Goal: Task Accomplishment & Management: Use online tool/utility

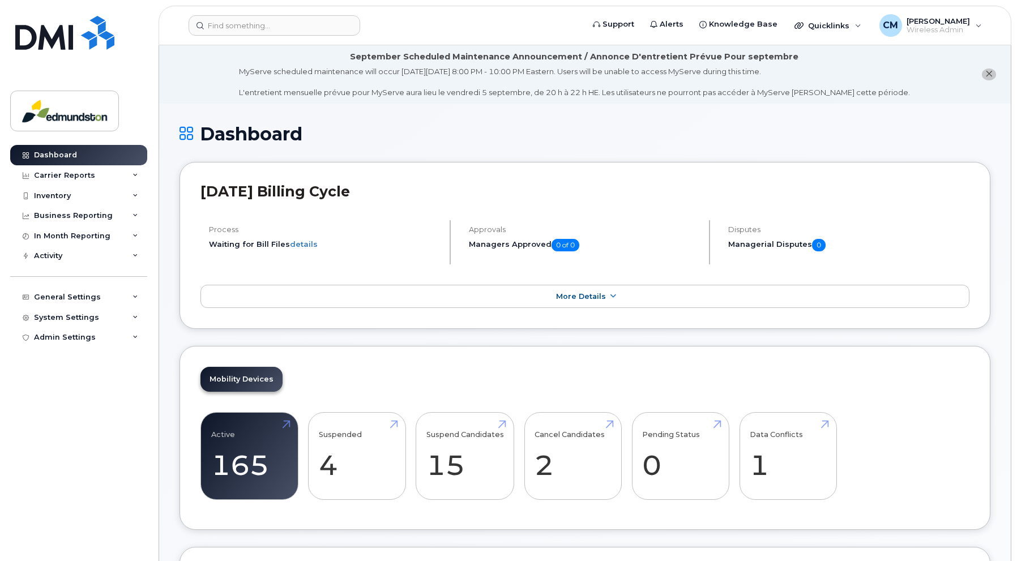
scroll to position [453, 0]
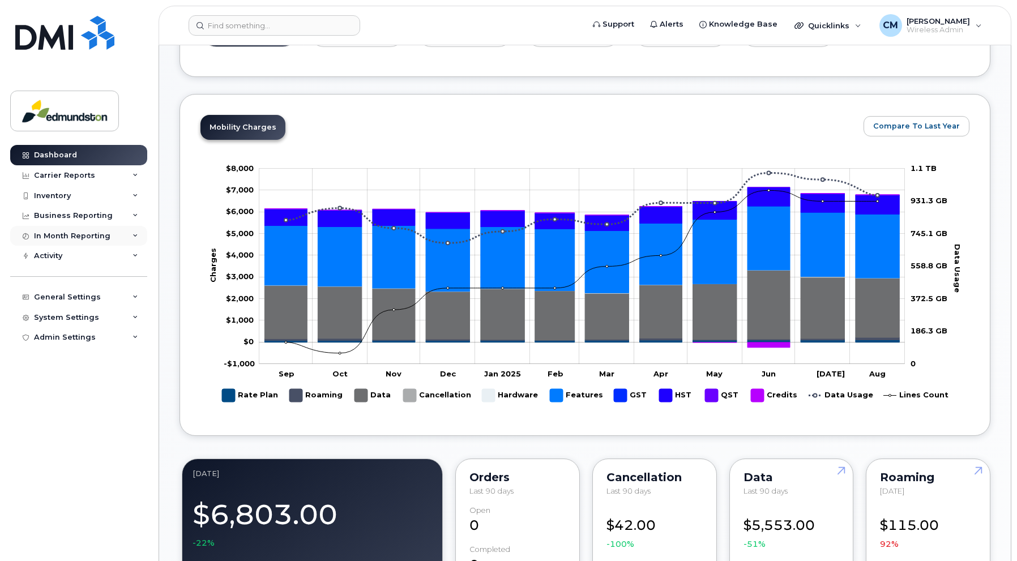
click at [63, 235] on div "In Month Reporting" at bounding box center [72, 236] width 76 height 9
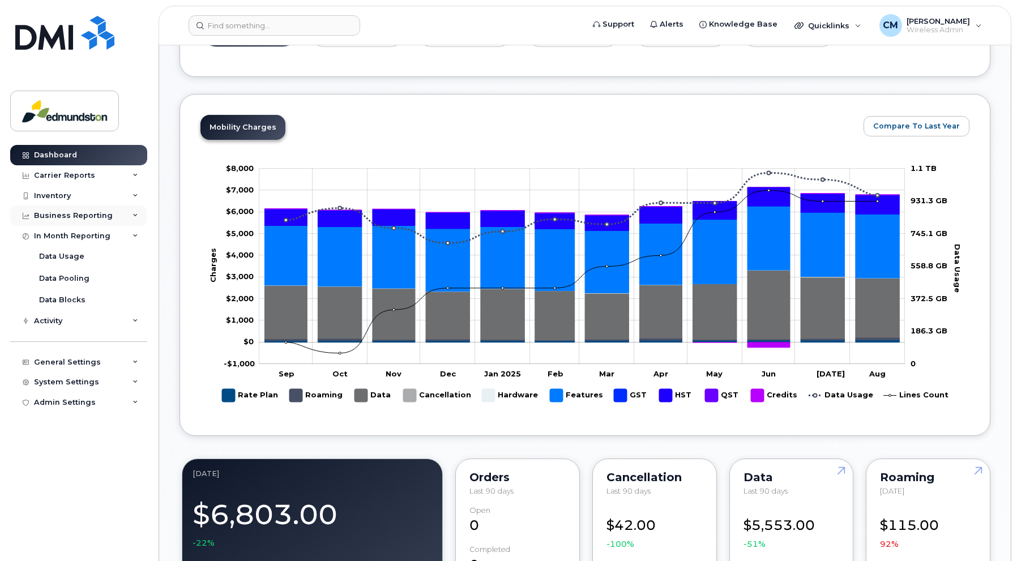
click at [66, 218] on div "Business Reporting" at bounding box center [73, 215] width 79 height 9
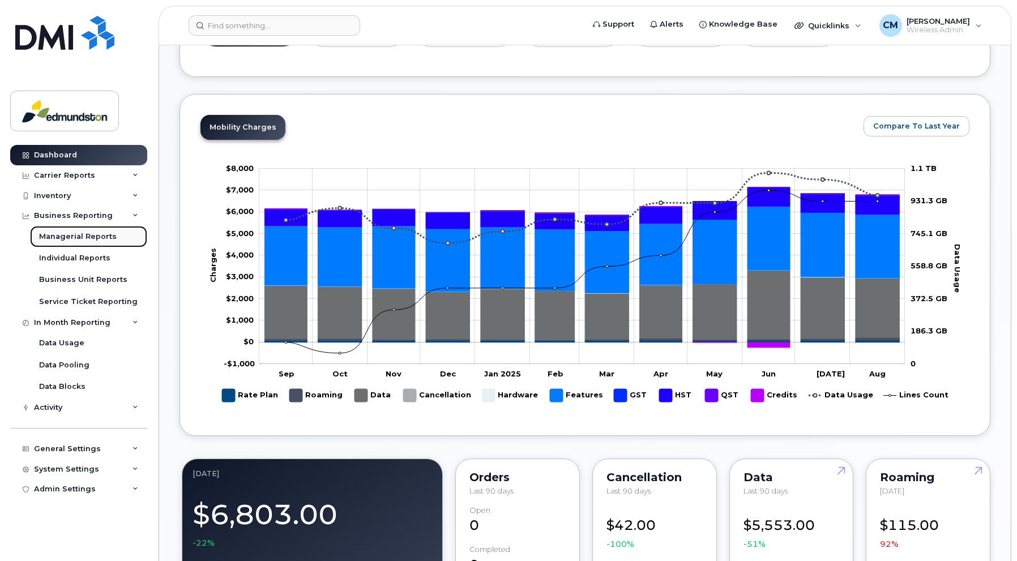
click at [63, 234] on div "Managerial Reports" at bounding box center [78, 237] width 78 height 10
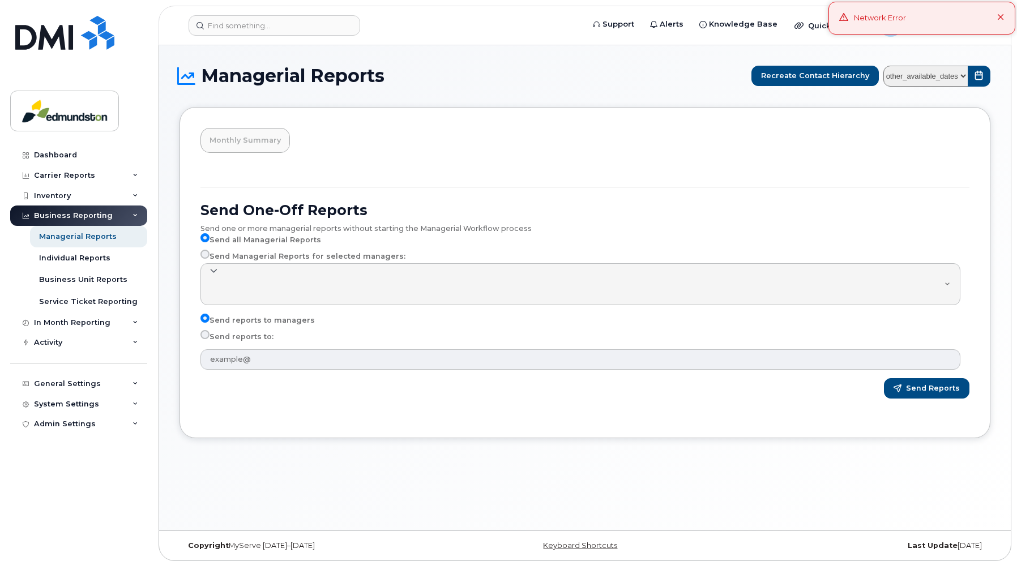
click at [998, 19] on icon at bounding box center [1000, 17] width 7 height 7
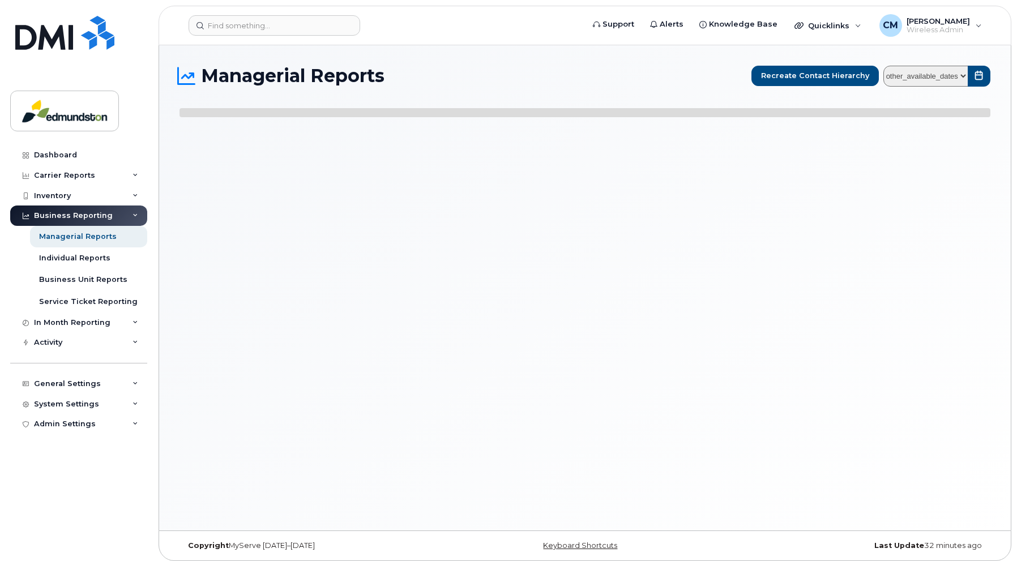
select select
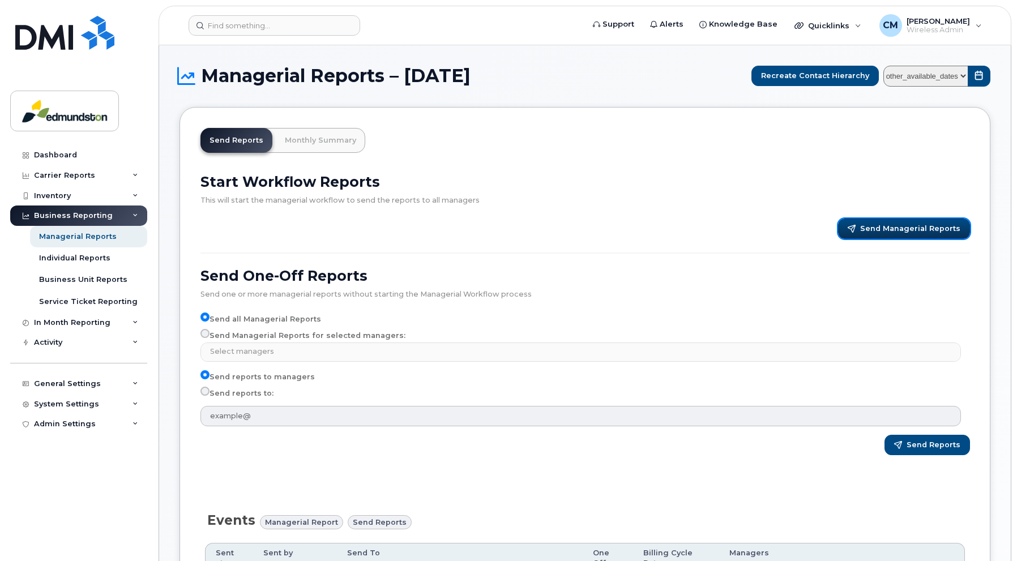
click at [881, 225] on span "Send Managerial Reports" at bounding box center [910, 229] width 100 height 10
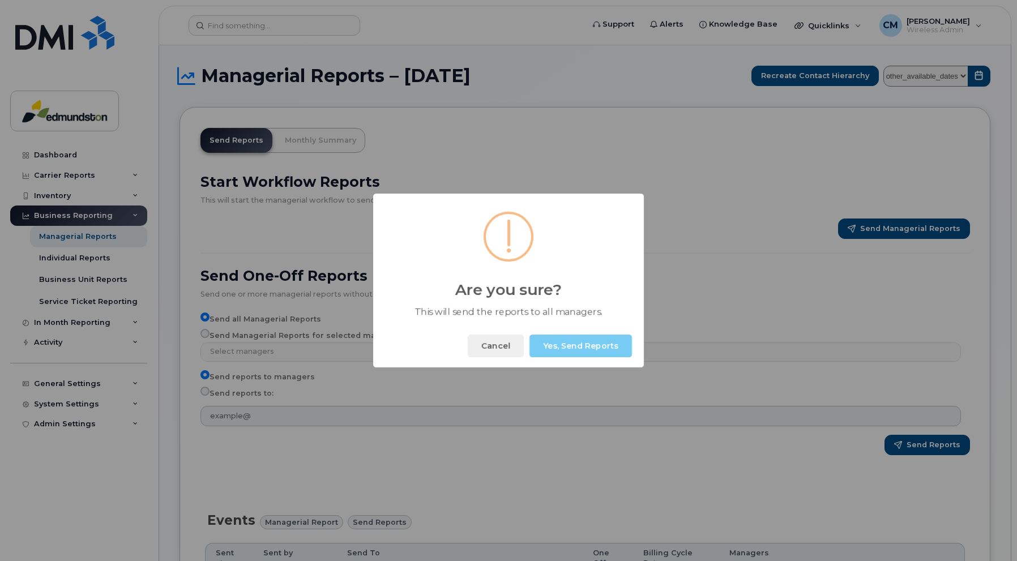
click at [561, 346] on button "Yes, Send Reports" at bounding box center [580, 346] width 102 height 23
click at [612, 345] on button "Okay" at bounding box center [607, 346] width 49 height 23
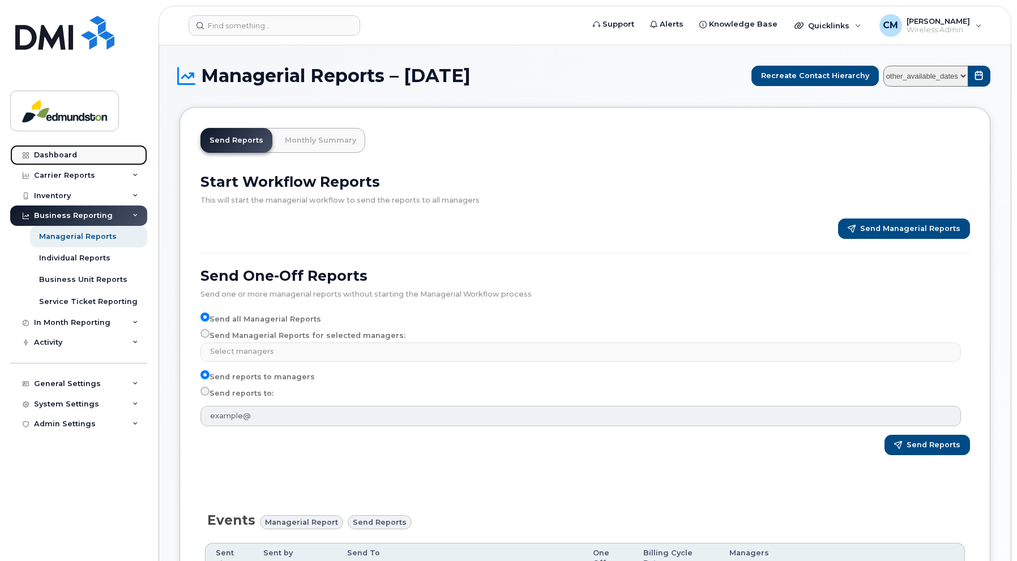
click at [43, 151] on div "Dashboard" at bounding box center [55, 155] width 43 height 9
